Goal: Check status: Check status

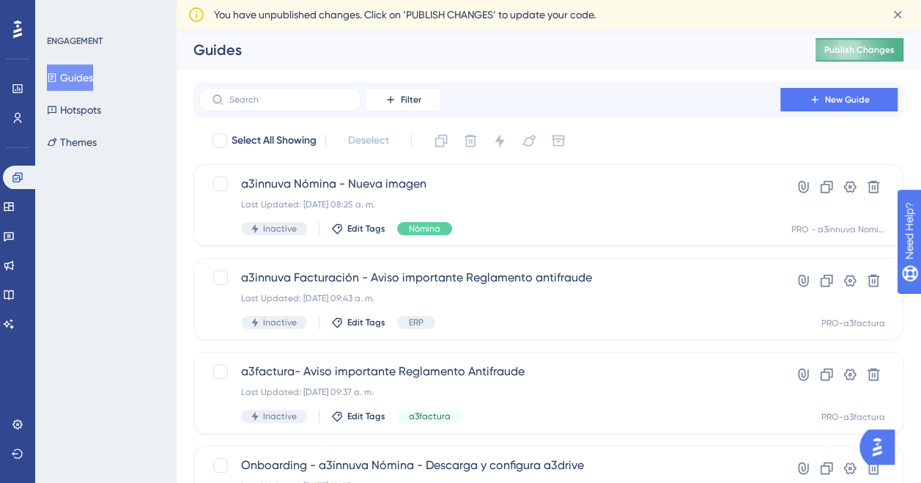
click at [871, 45] on span "Publish Changes" at bounding box center [859, 50] width 70 height 12
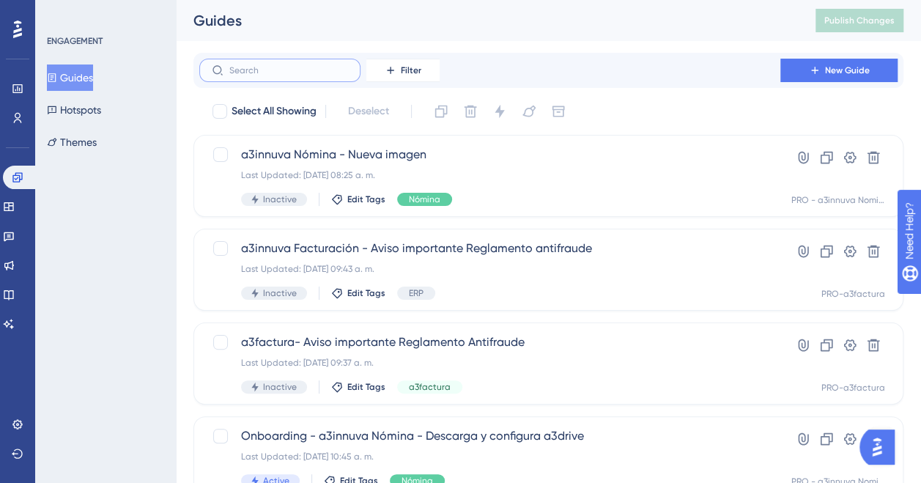
click at [250, 69] on input "text" at bounding box center [288, 70] width 119 height 10
type input "s"
click at [13, 87] on icon at bounding box center [17, 88] width 10 height 9
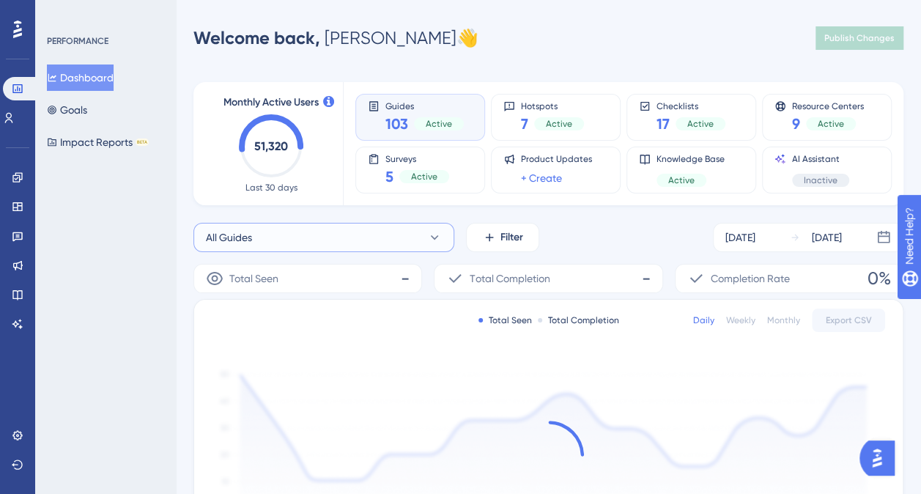
click at [427, 236] on button "All Guides" at bounding box center [323, 237] width 261 height 29
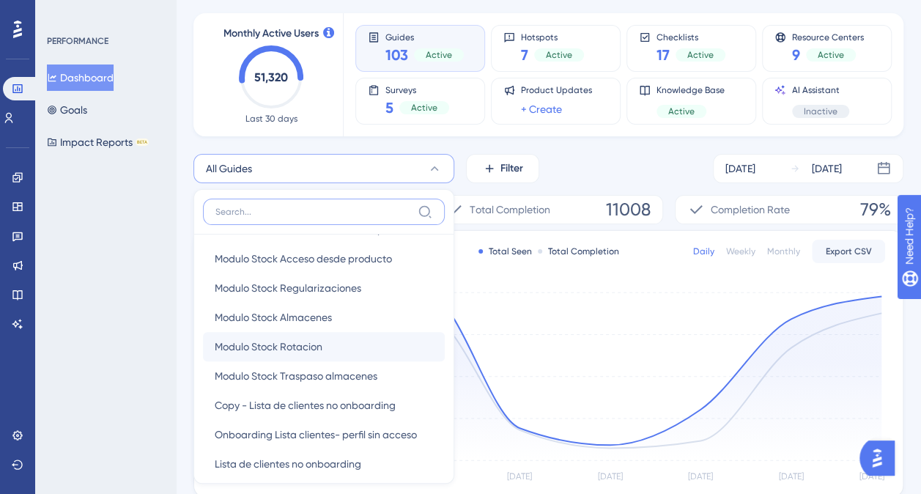
scroll to position [147, 0]
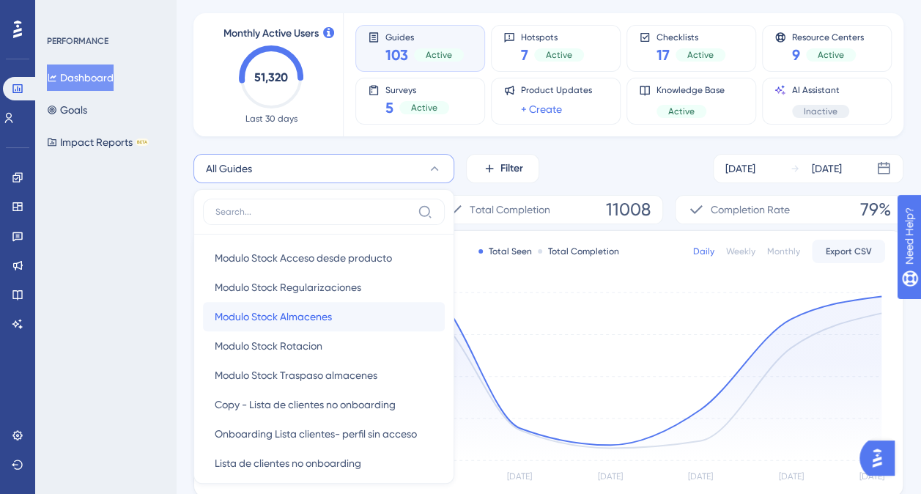
click at [317, 308] on span "Modulo Stock Almacenes" at bounding box center [273, 317] width 117 height 18
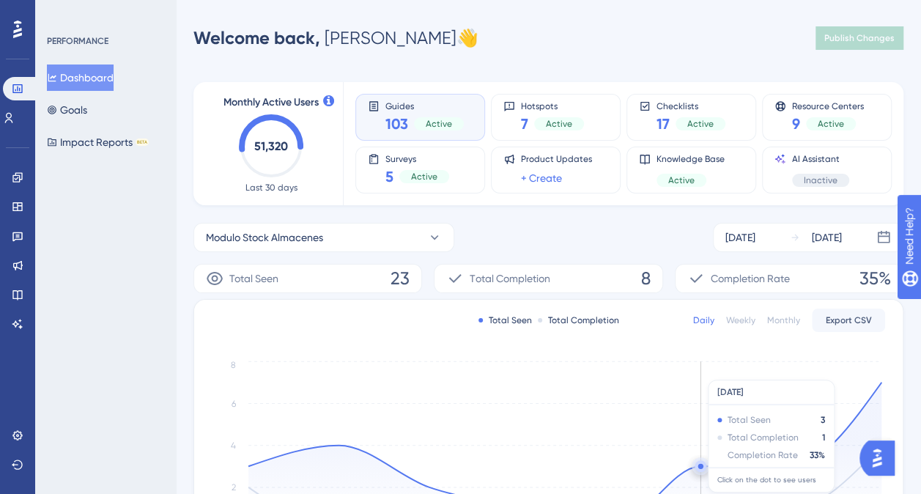
scroll to position [73, 0]
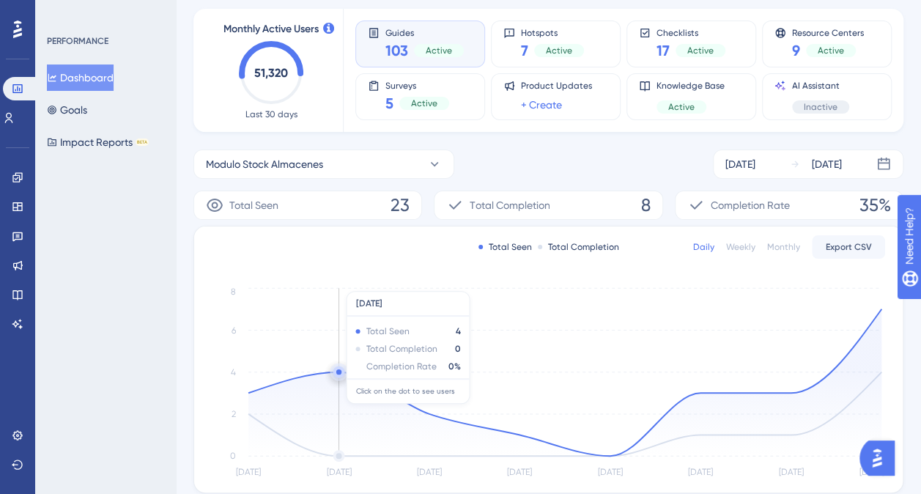
click at [336, 410] on icon at bounding box center [564, 382] width 633 height 147
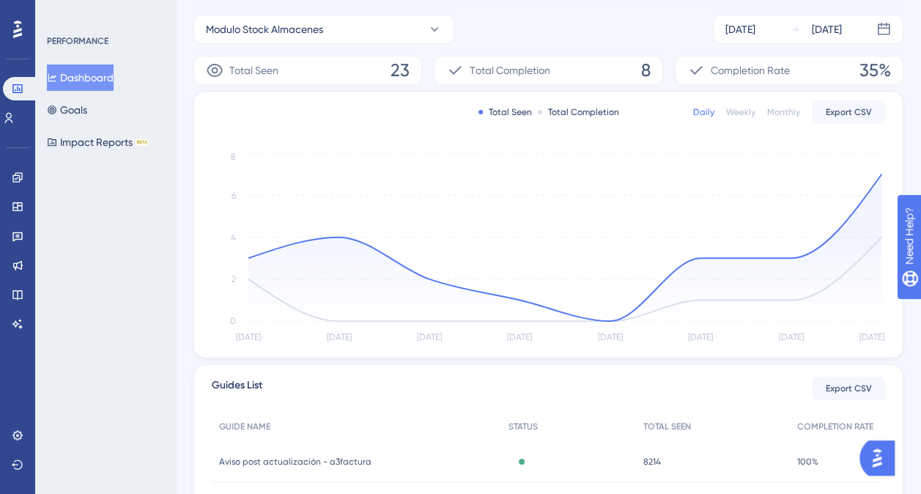
scroll to position [293, 0]
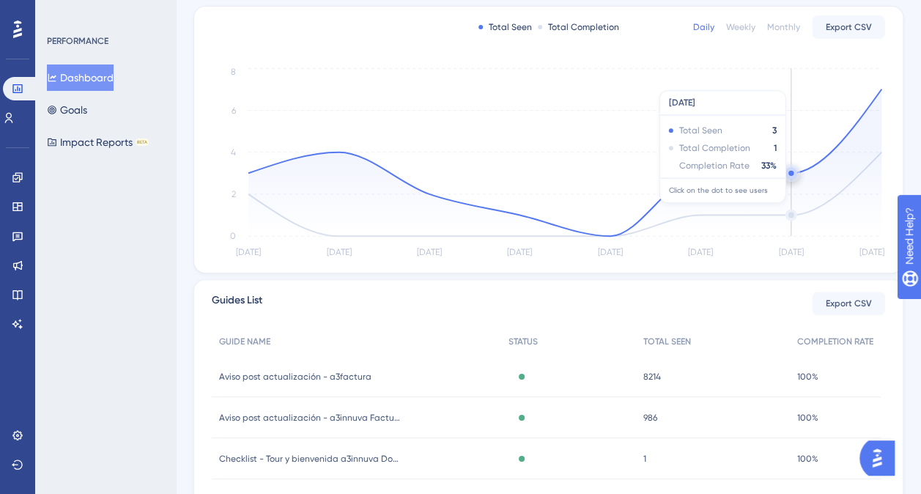
click at [763, 209] on icon at bounding box center [564, 162] width 633 height 147
click at [793, 173] on circle at bounding box center [791, 172] width 5 height 5
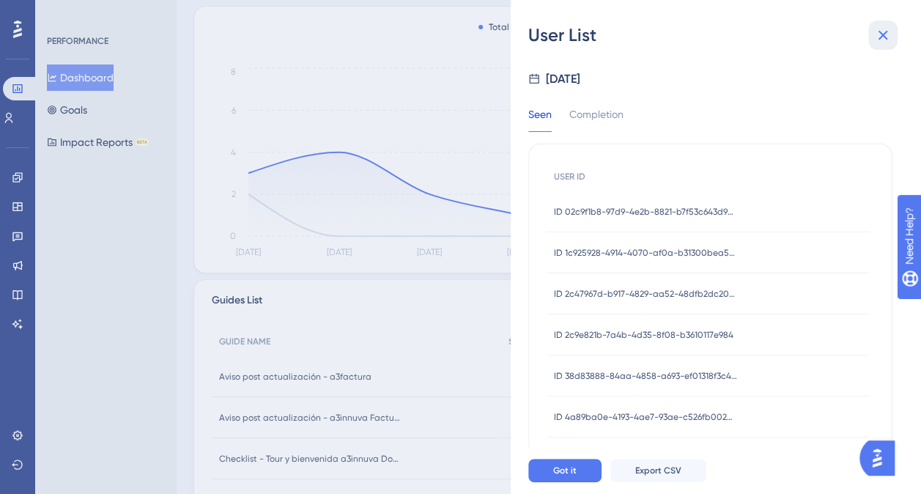
click at [884, 37] on icon at bounding box center [884, 36] width 10 height 10
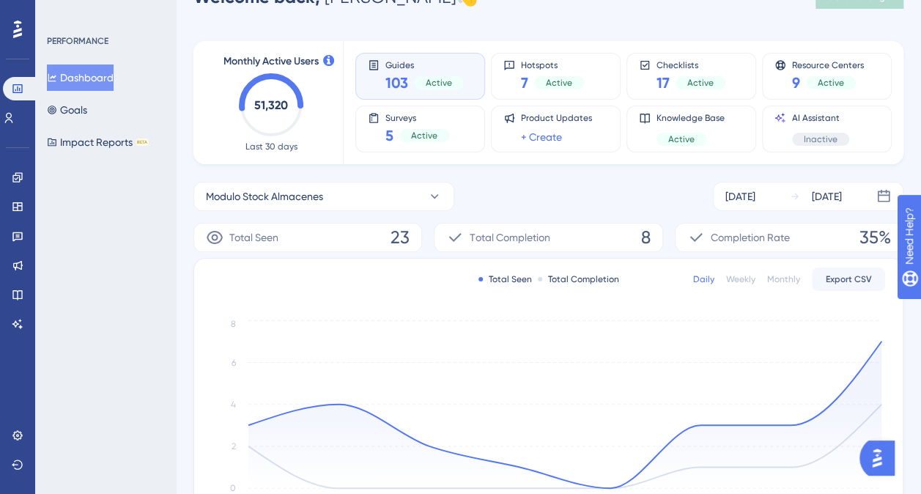
scroll to position [73, 0]
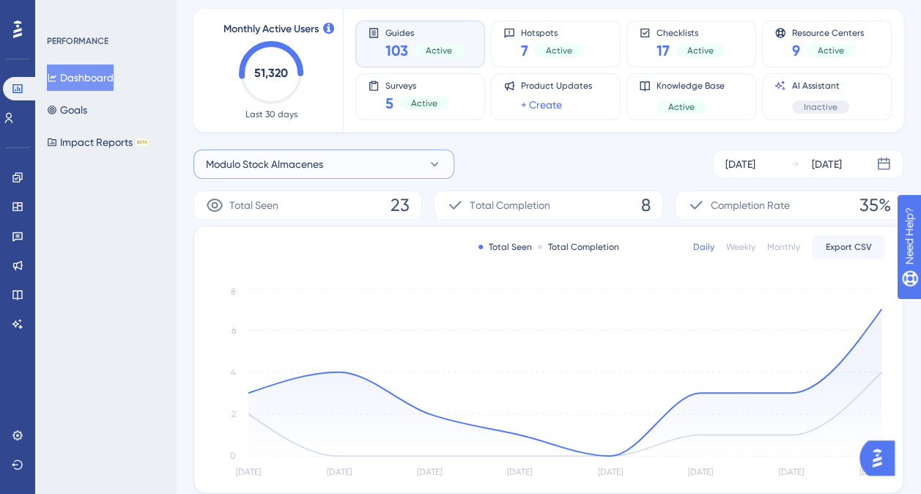
click at [434, 163] on icon at bounding box center [434, 164] width 15 height 15
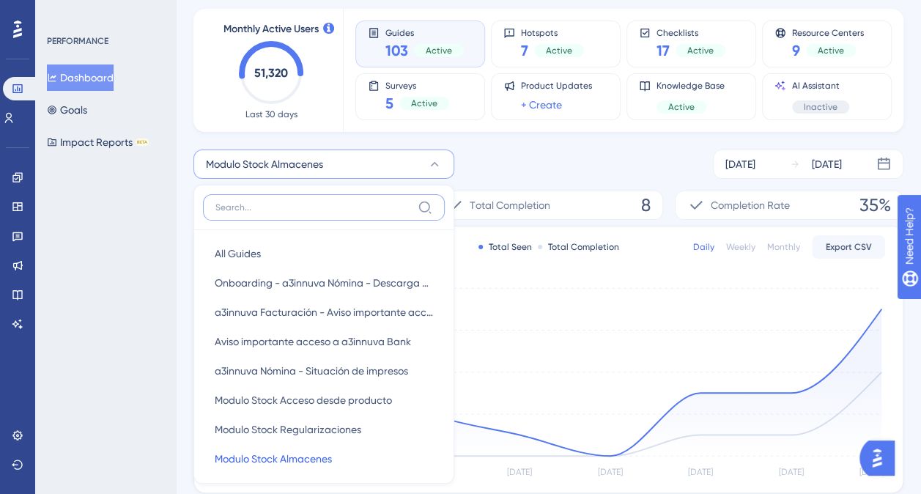
scroll to position [97, 0]
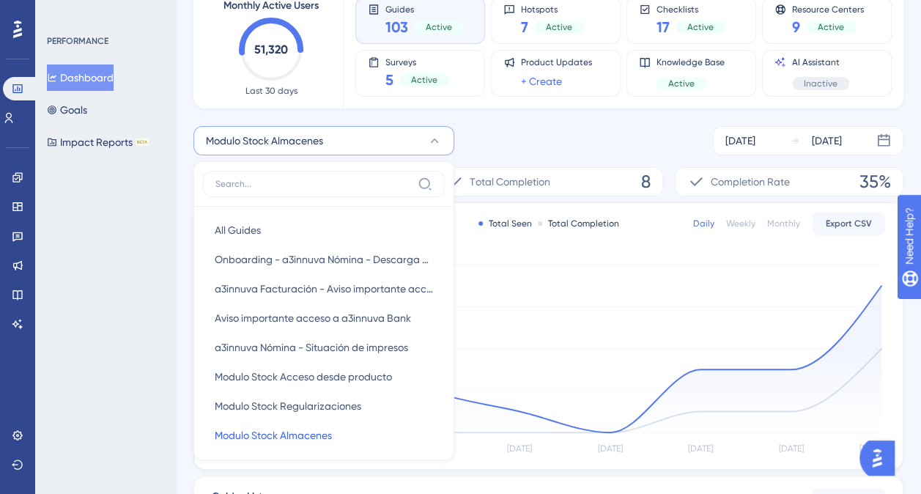
click at [504, 128] on div "Modulo Stock Almacenes All Guides All Guides Onboarding - a3innuva Nómina - Des…" at bounding box center [548, 140] width 710 height 29
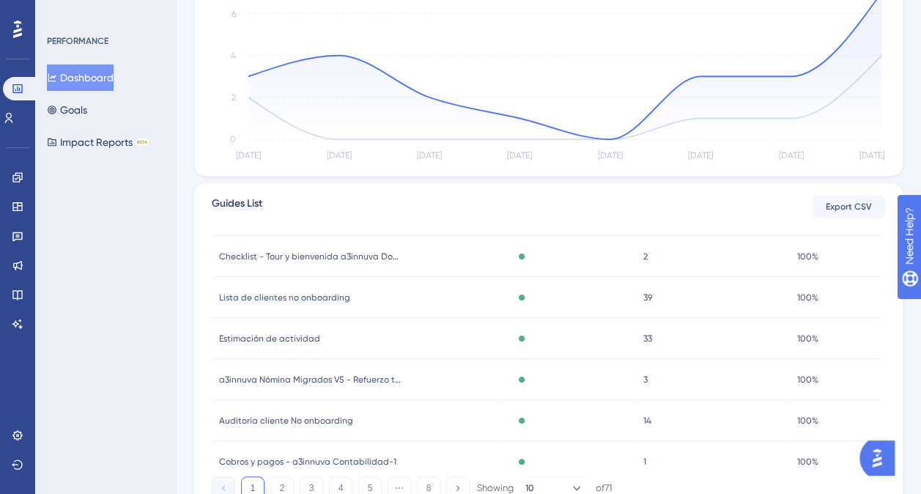
scroll to position [216, 0]
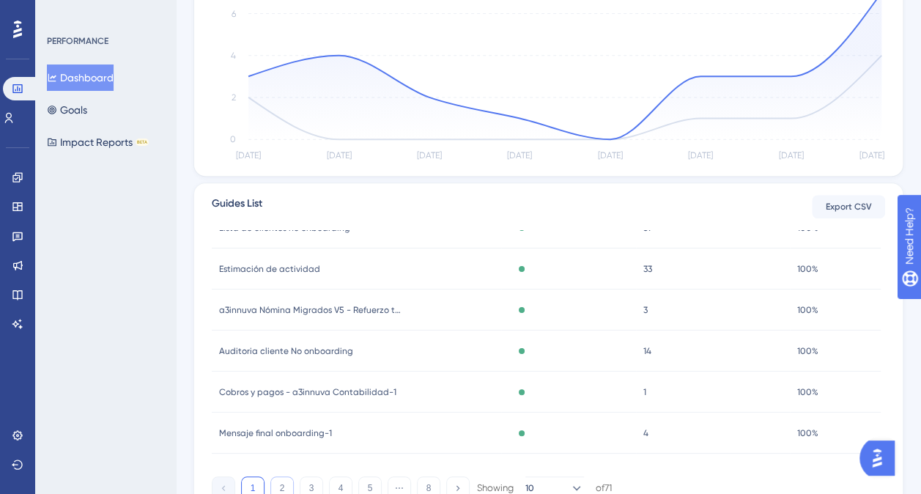
click at [283, 487] on button "2" at bounding box center [281, 487] width 23 height 23
click at [307, 488] on button "3" at bounding box center [311, 487] width 23 height 23
click at [330, 486] on button "4" at bounding box center [340, 487] width 23 height 23
click at [309, 436] on span "Modulo Stock Almacenes" at bounding box center [271, 433] width 104 height 12
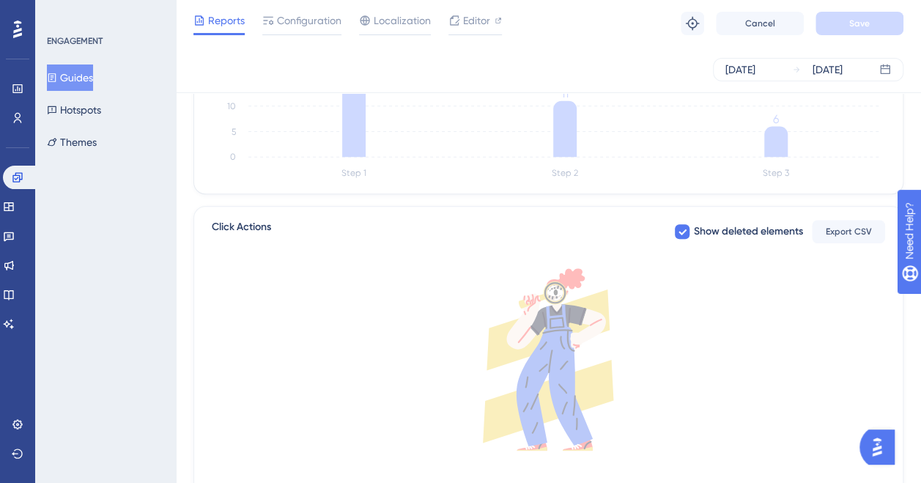
scroll to position [539, 0]
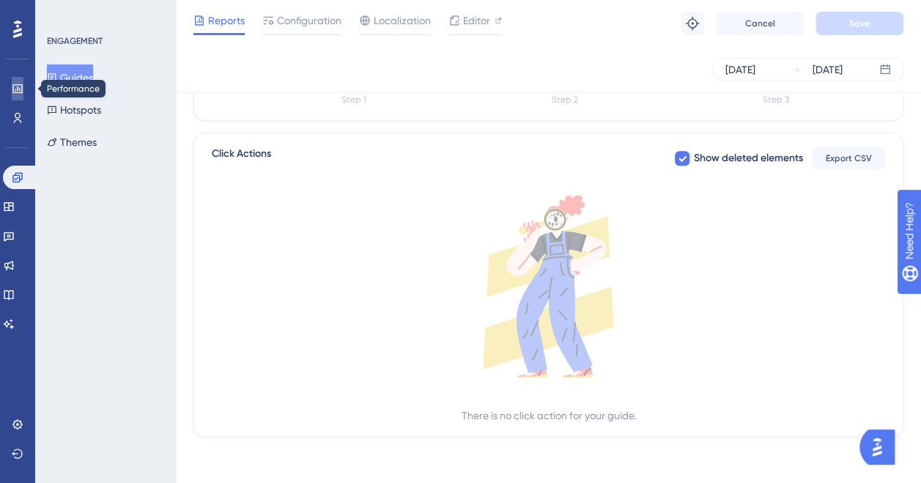
click at [14, 84] on icon at bounding box center [18, 89] width 12 height 12
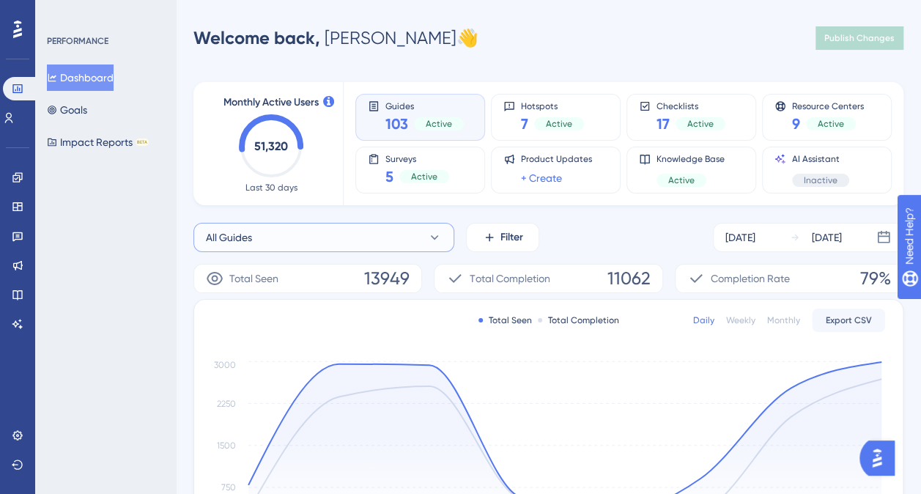
click at [430, 237] on icon at bounding box center [434, 237] width 15 height 15
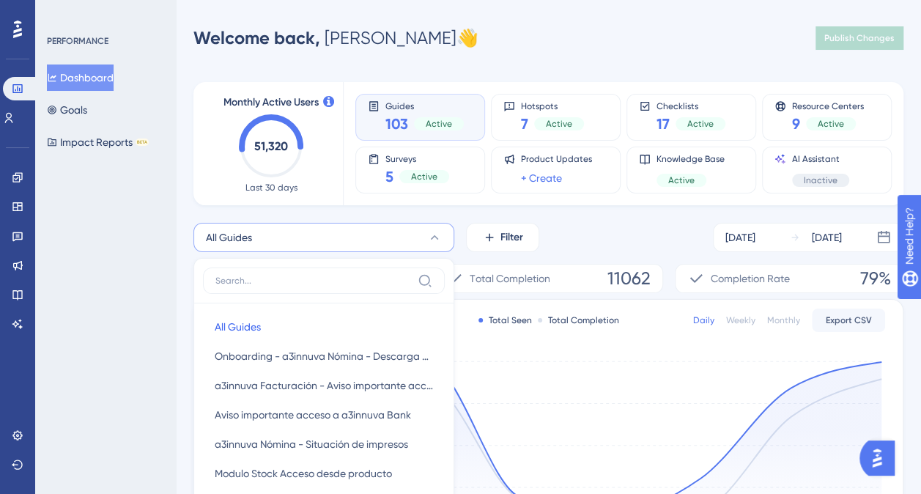
scroll to position [129, 0]
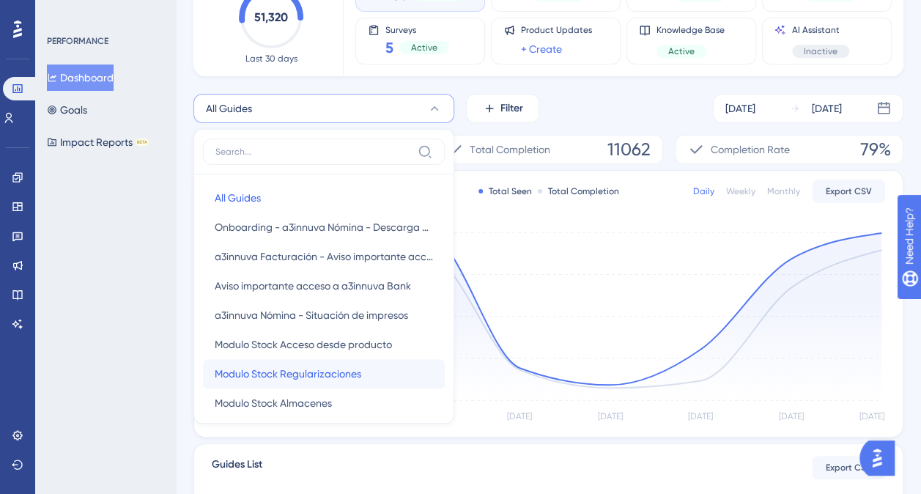
click at [317, 377] on span "Modulo Stock Regularizaciones" at bounding box center [288, 374] width 147 height 18
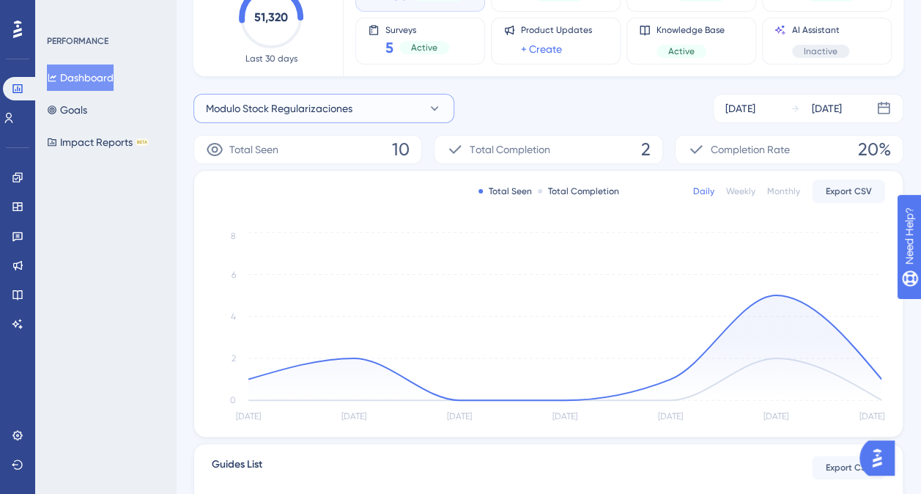
click at [428, 106] on icon at bounding box center [434, 108] width 15 height 15
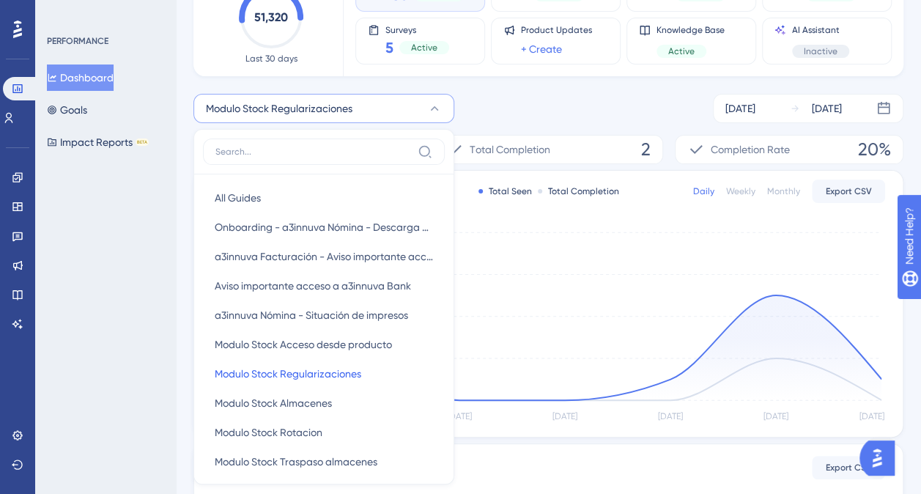
scroll to position [113, 0]
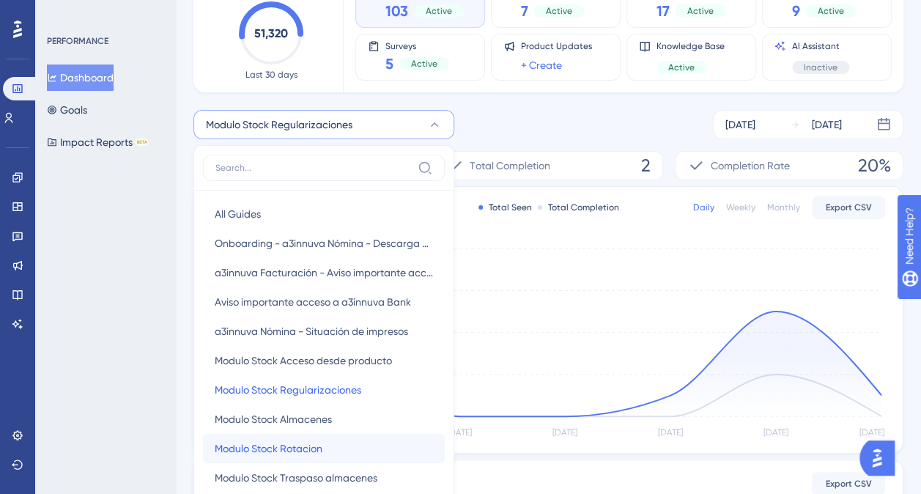
click at [316, 440] on span "Modulo Stock Rotacion" at bounding box center [269, 449] width 108 height 18
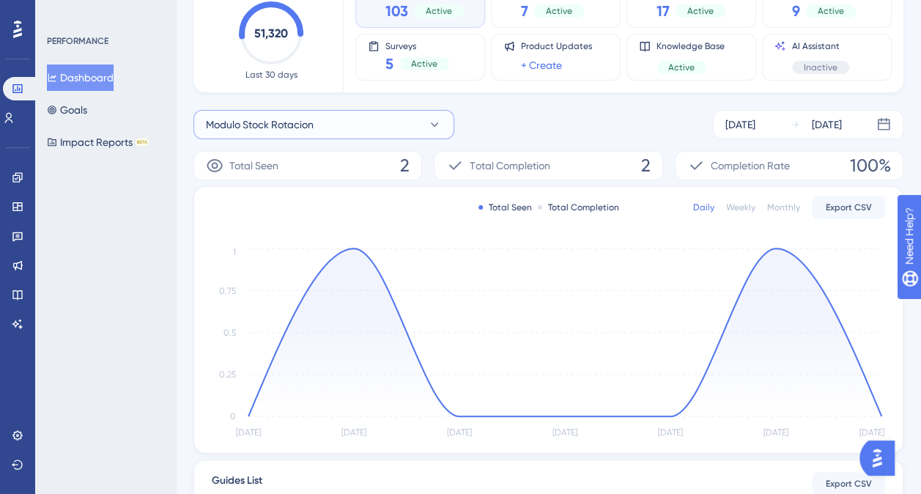
click at [429, 128] on icon at bounding box center [434, 124] width 15 height 15
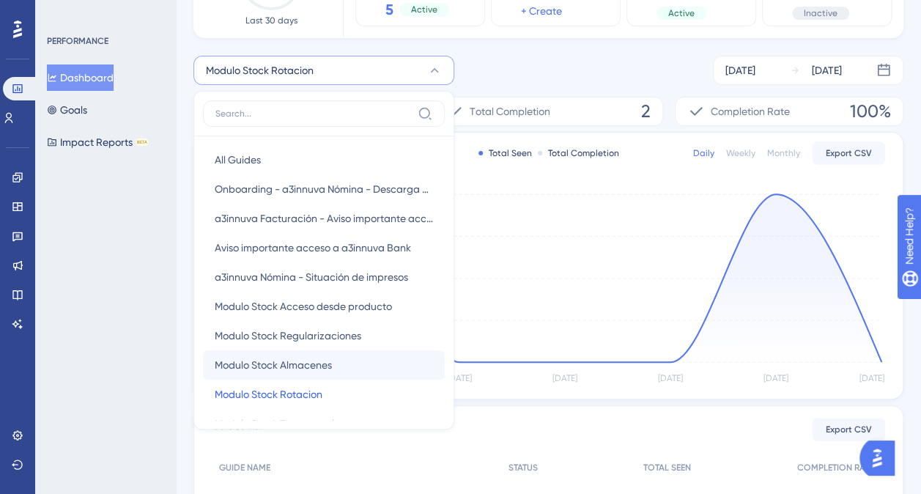
scroll to position [73, 0]
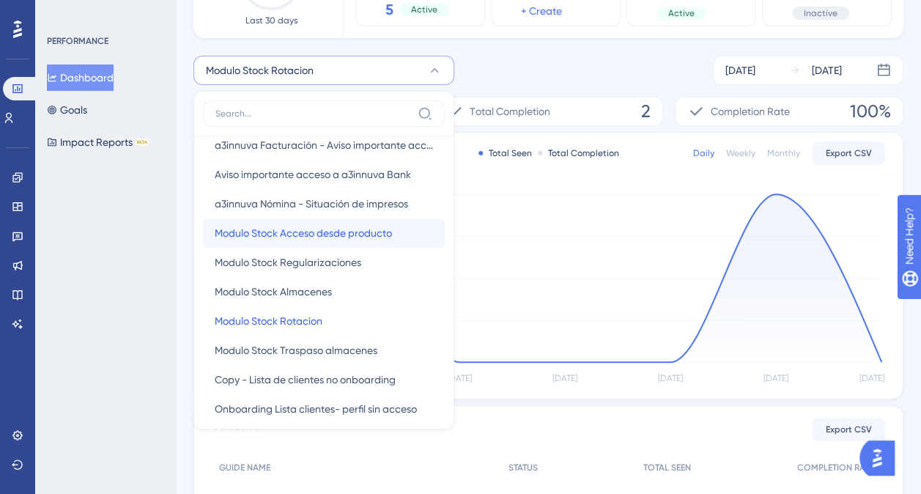
click at [339, 230] on span "Modulo Stock Acceso desde producto" at bounding box center [303, 233] width 177 height 18
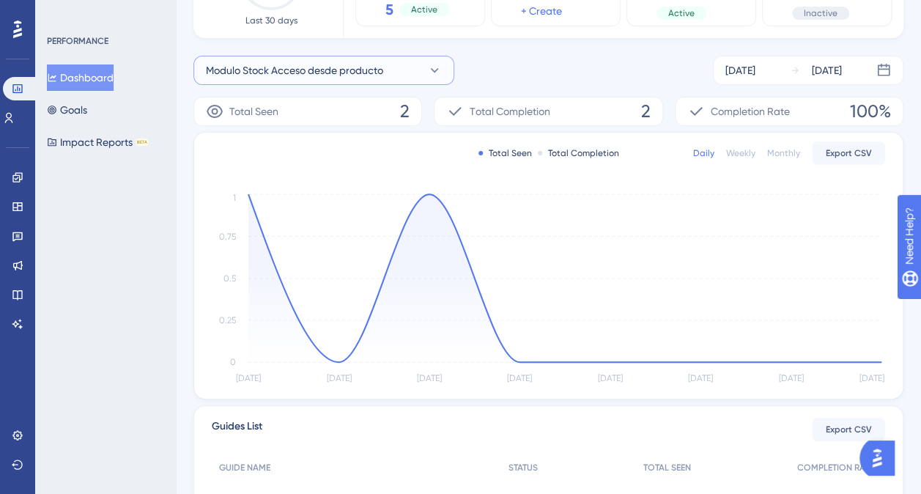
click at [432, 66] on icon at bounding box center [434, 70] width 15 height 15
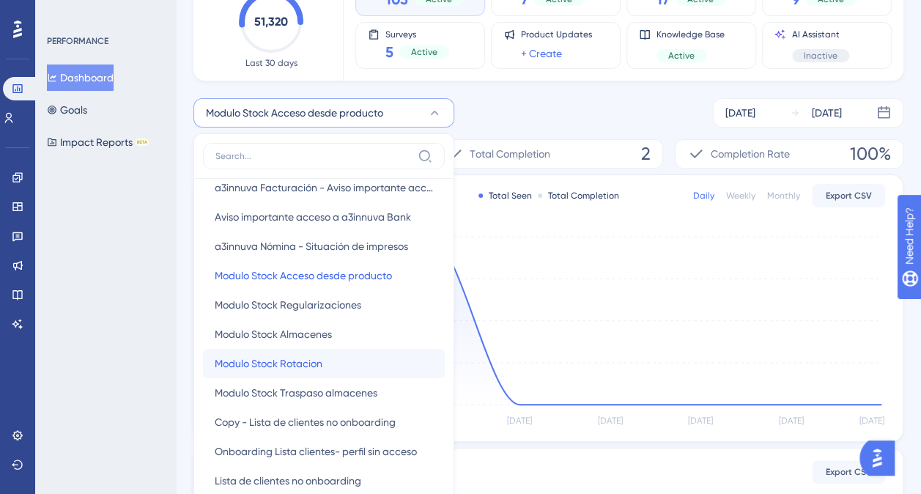
click at [309, 365] on span "Modulo Stock Rotacion" at bounding box center [269, 364] width 108 height 18
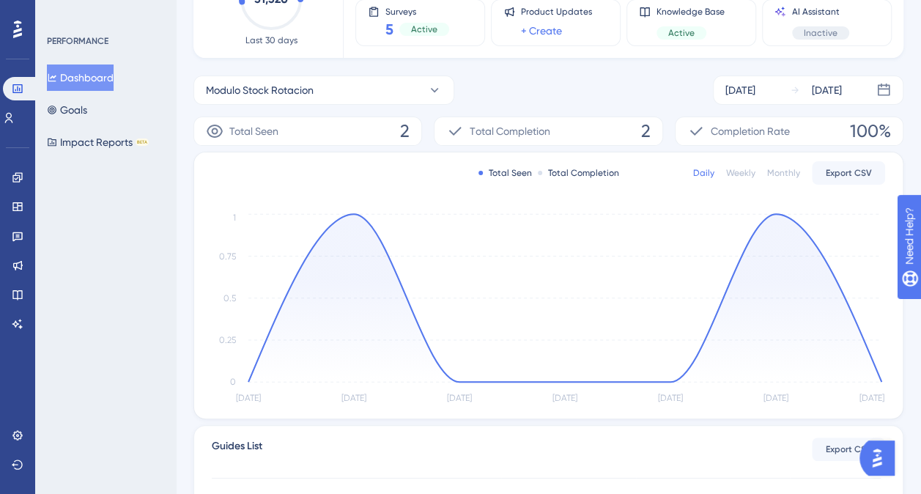
scroll to position [51, 0]
